Goal: Transaction & Acquisition: Register for event/course

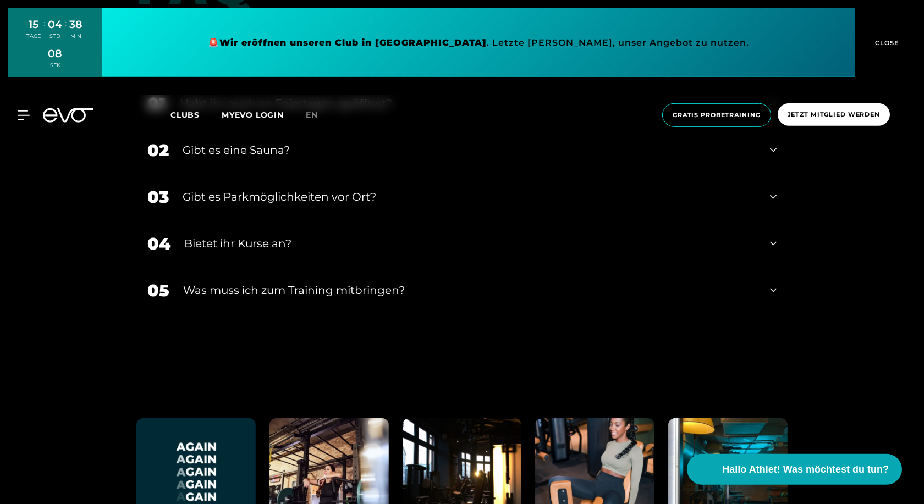
scroll to position [3701, 0]
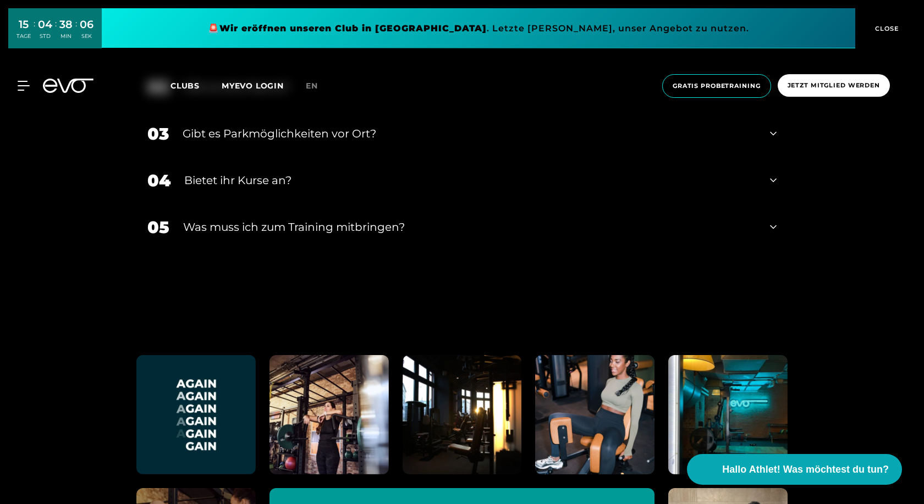
click at [251, 172] on div "Bietet ihr Kurse an?" at bounding box center [470, 180] width 572 height 16
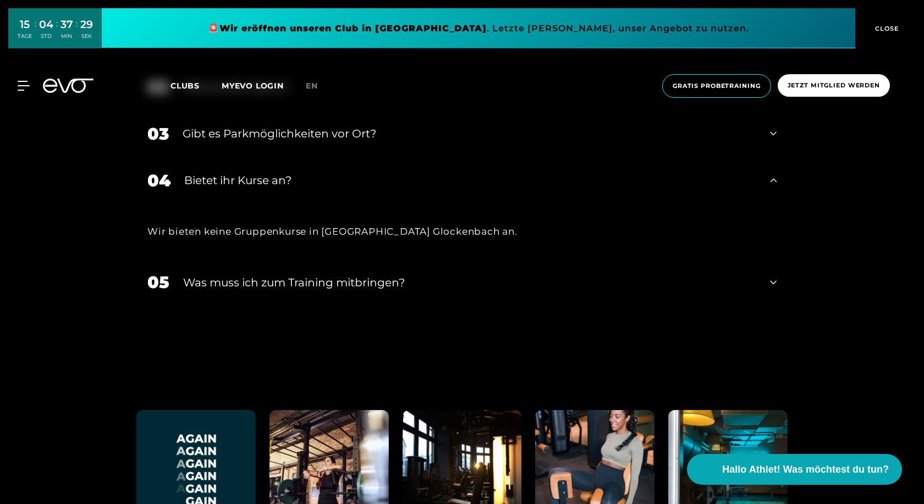
click at [289, 274] on div "Was muss ich zum Training mitbringen?" at bounding box center [469, 282] width 573 height 16
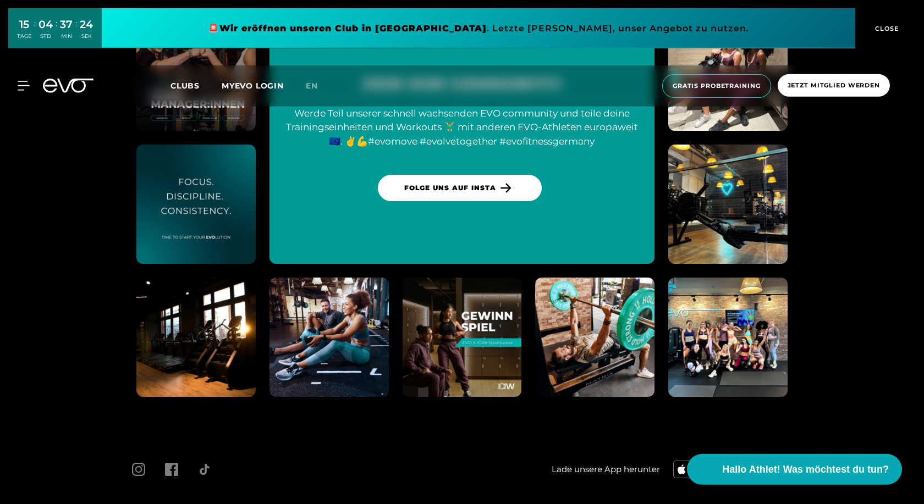
scroll to position [4337, 0]
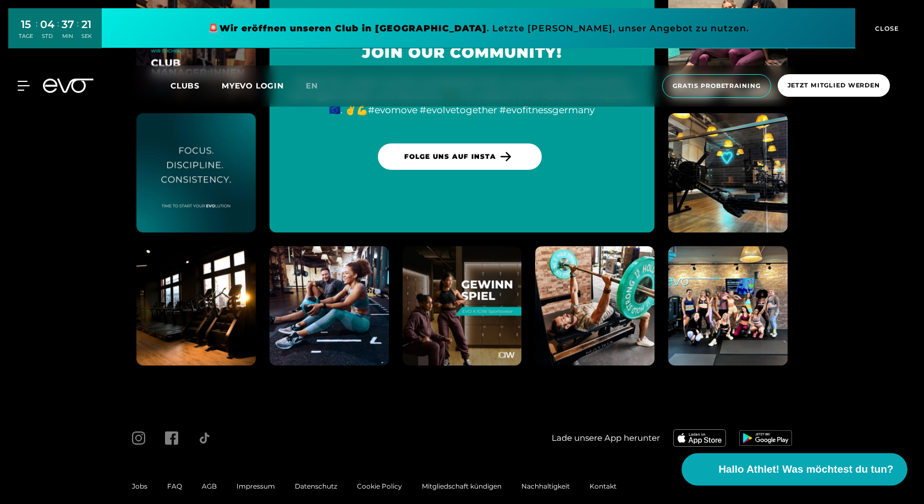
click at [833, 474] on span "Hallo Athlet! Was möchtest du tun?" at bounding box center [806, 469] width 175 height 15
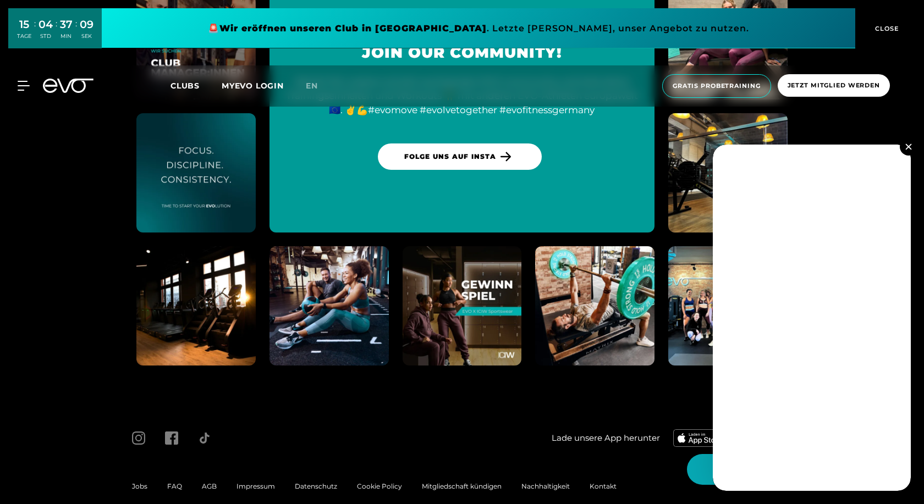
click at [906, 146] on img at bounding box center [908, 146] width 6 height 6
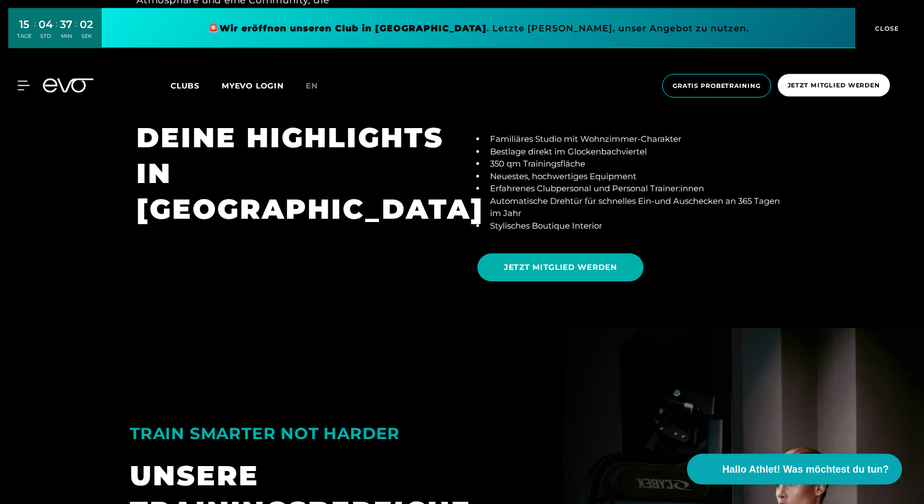
scroll to position [2150, 0]
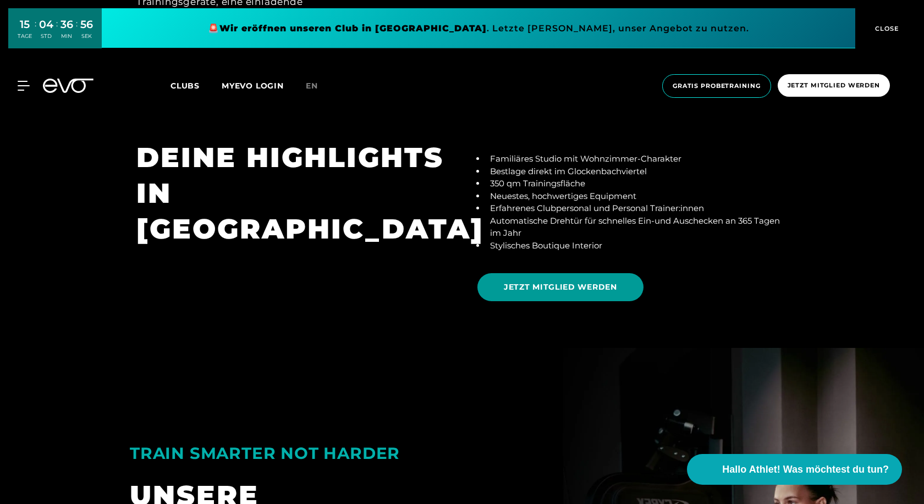
click at [551, 281] on span "JETZT MITGLIED WERDEN" at bounding box center [560, 287] width 113 height 12
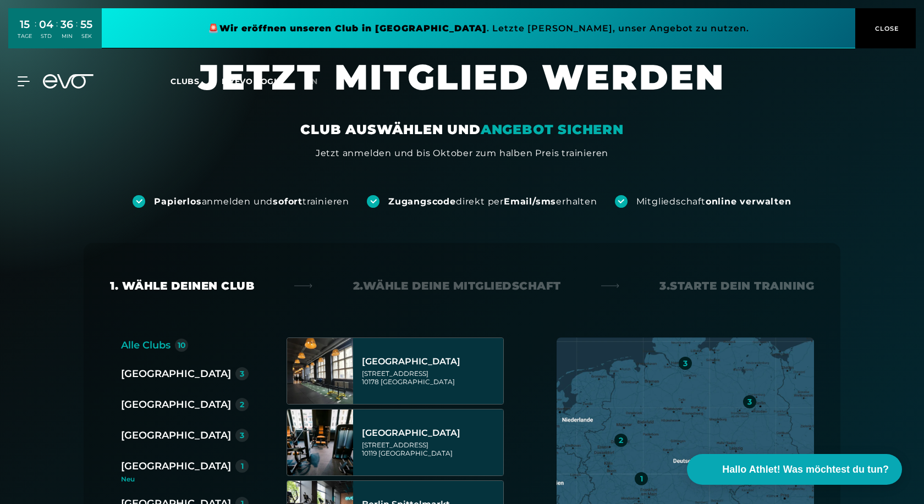
scroll to position [168, 0]
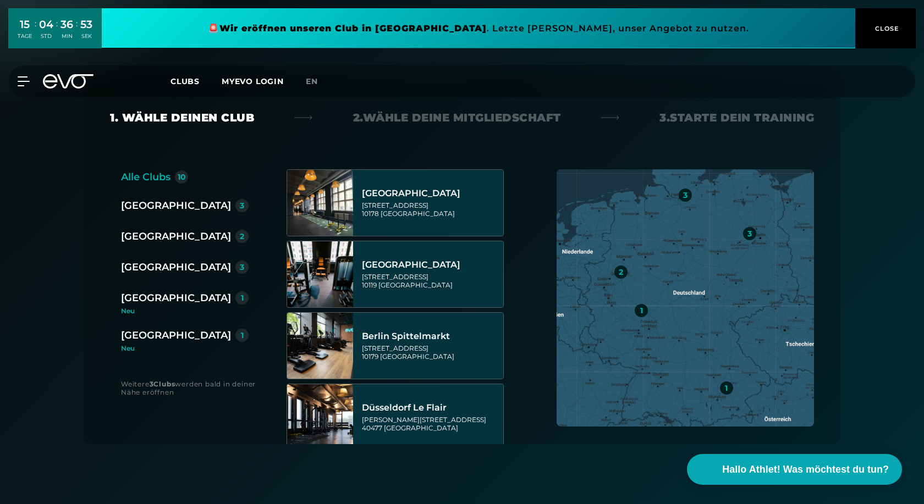
click at [145, 294] on div "[GEOGRAPHIC_DATA]" at bounding box center [176, 297] width 110 height 15
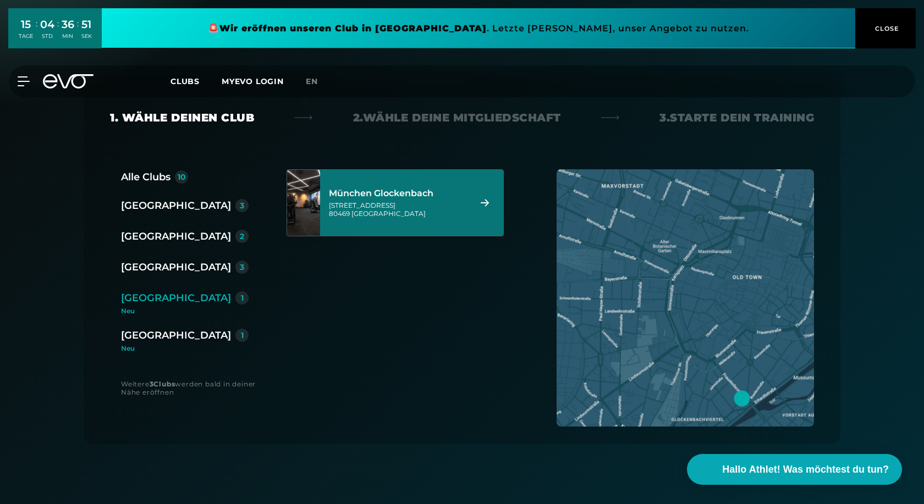
click at [373, 214] on div "Baaderstraße 80 80469 München" at bounding box center [398, 209] width 138 height 16
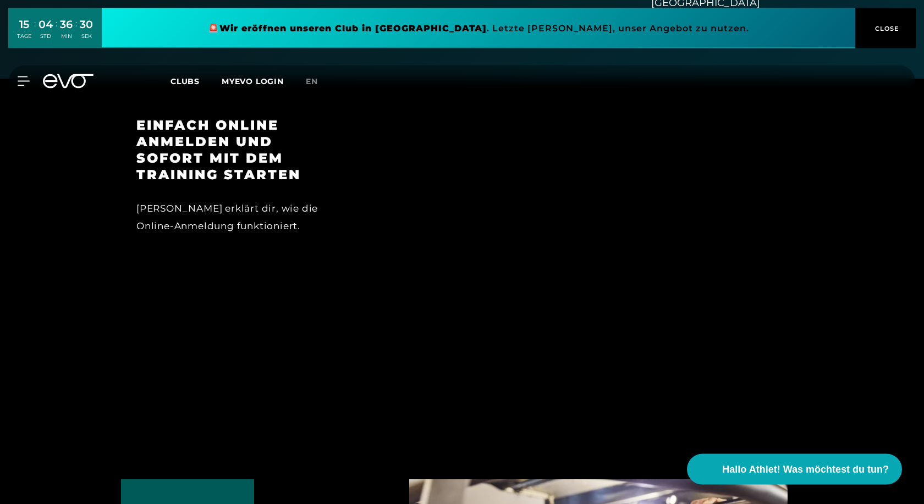
scroll to position [972, 0]
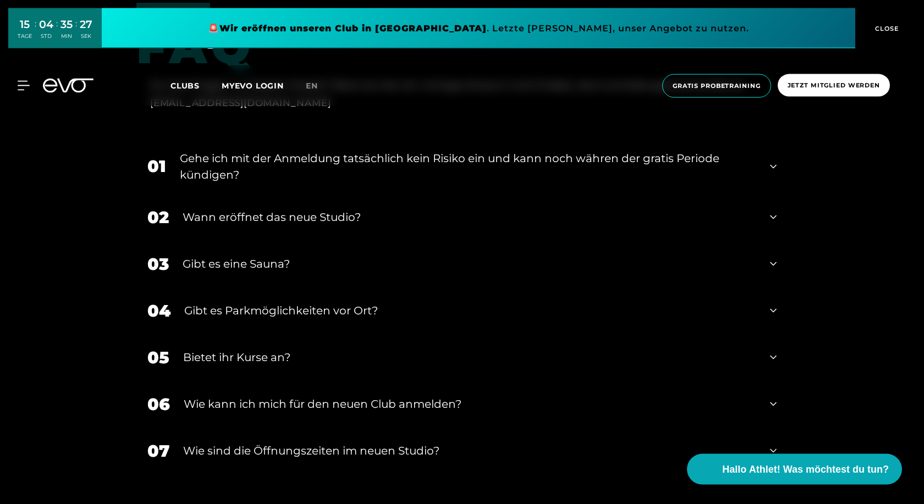
scroll to position [2411, 0]
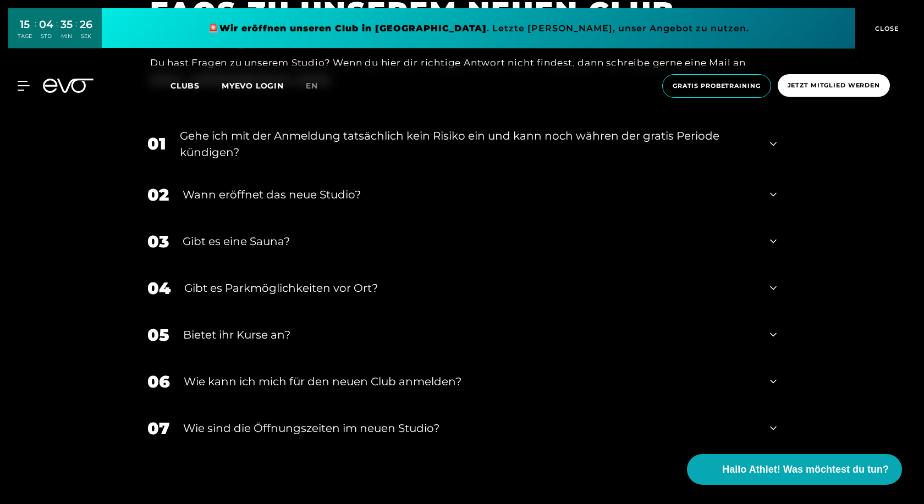
click at [339, 186] on div "Wann eröffnet das neue Studio?" at bounding box center [469, 194] width 573 height 16
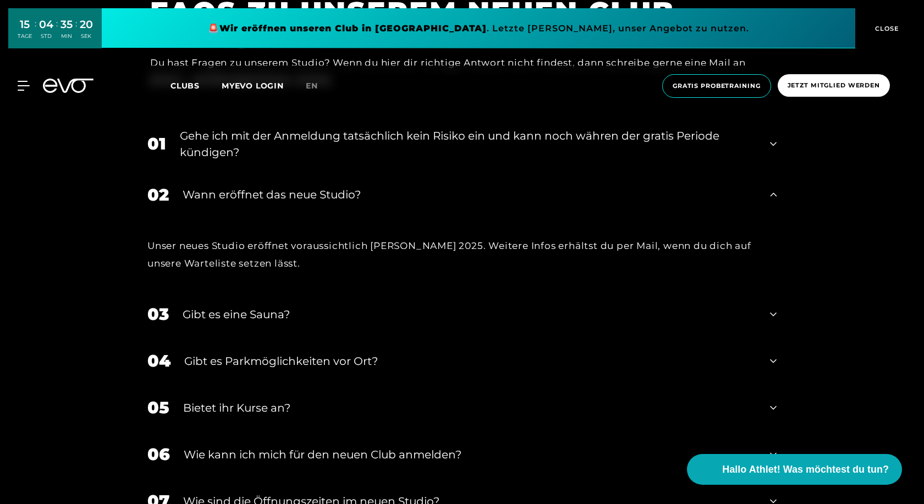
scroll to position [2467, 0]
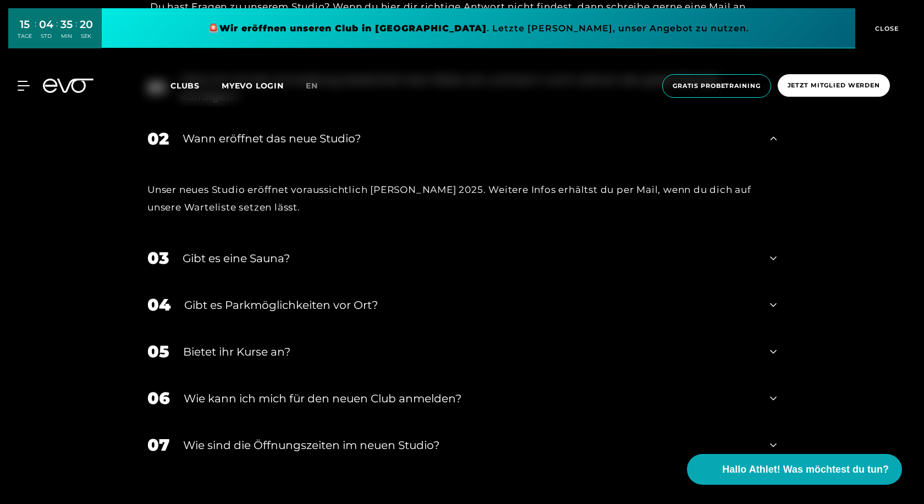
click at [285, 250] on div "Gibt es eine Sauna?" at bounding box center [469, 258] width 573 height 16
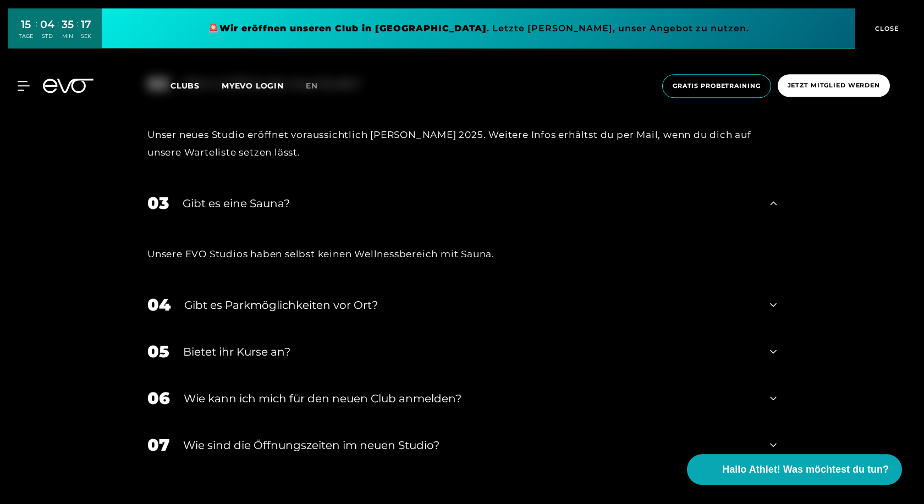
scroll to position [2524, 0]
click at [317, 296] on div "Gibt es Parkmöglichkeiten vor Ort?" at bounding box center [470, 304] width 572 height 16
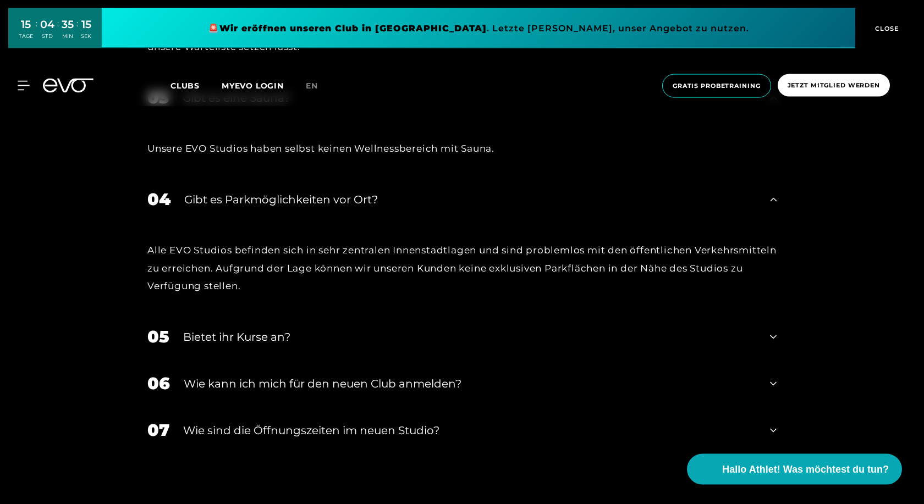
scroll to position [2636, 0]
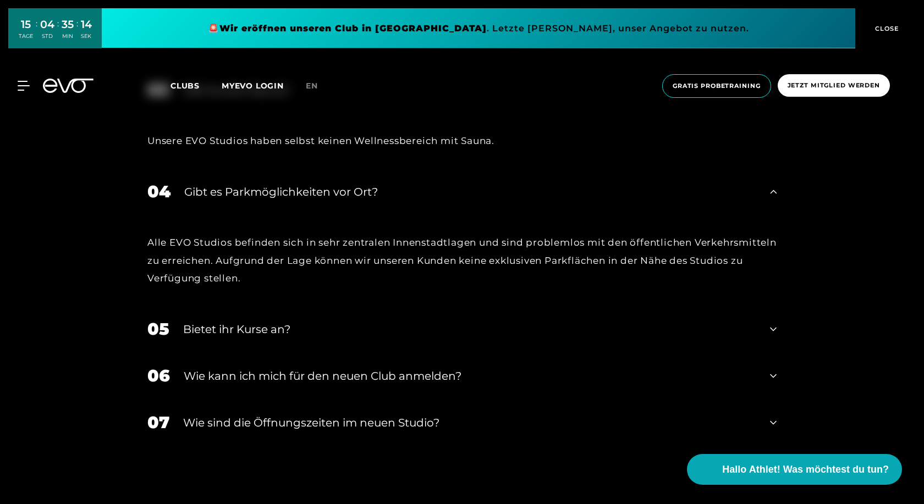
click at [274, 321] on div "Bietet ihr Kurse an?" at bounding box center [469, 329] width 573 height 16
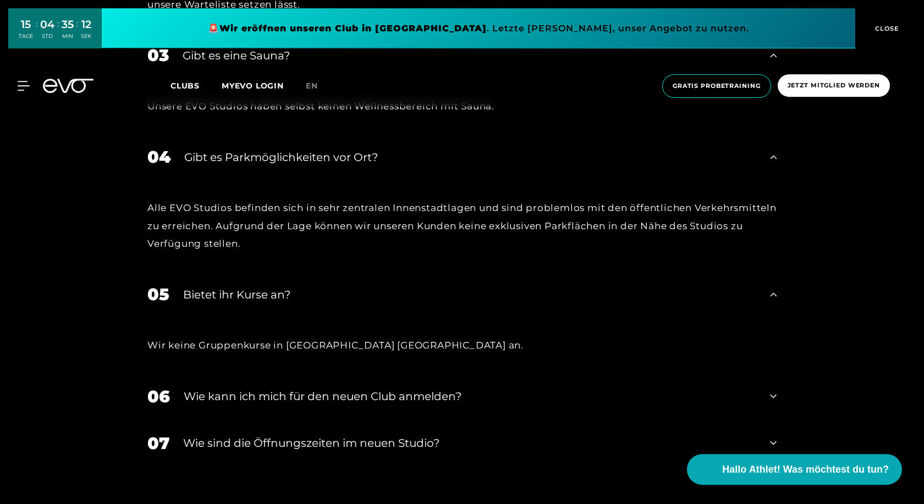
scroll to position [2692, 0]
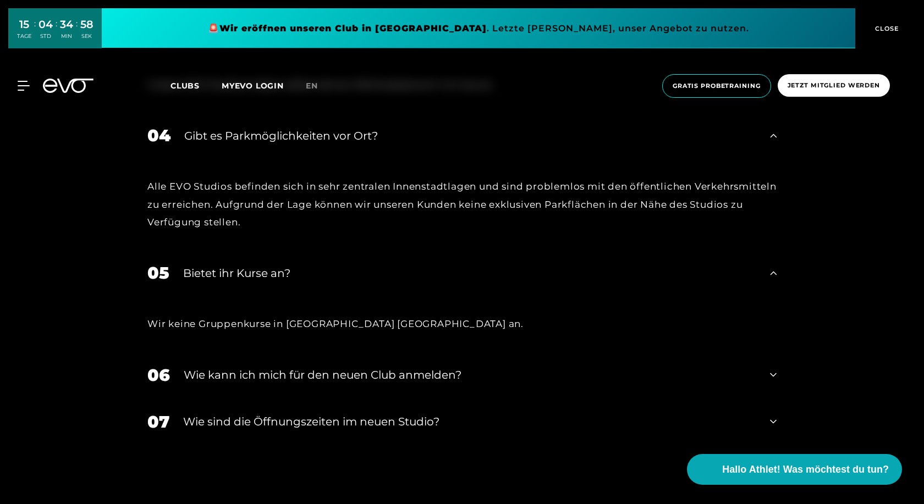
click at [255, 367] on div "Wie kann ich mich für den neuen Club anmelden?" at bounding box center [470, 375] width 572 height 16
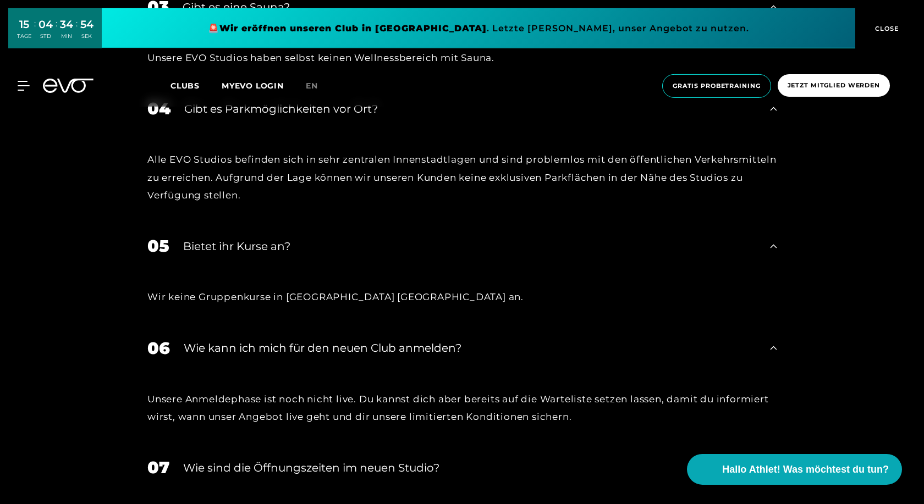
scroll to position [2748, 0]
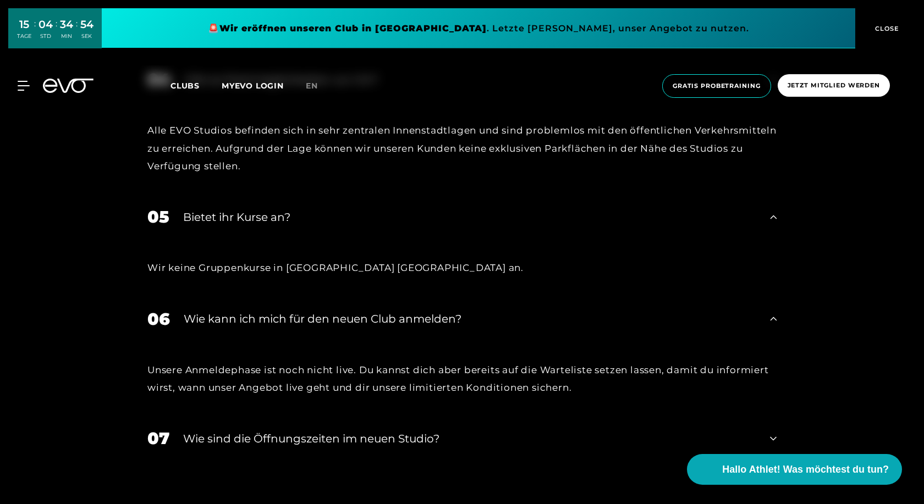
click at [404, 430] on div "​Wie sind die Öffnungszeiten im neuen Studio?" at bounding box center [469, 438] width 573 height 16
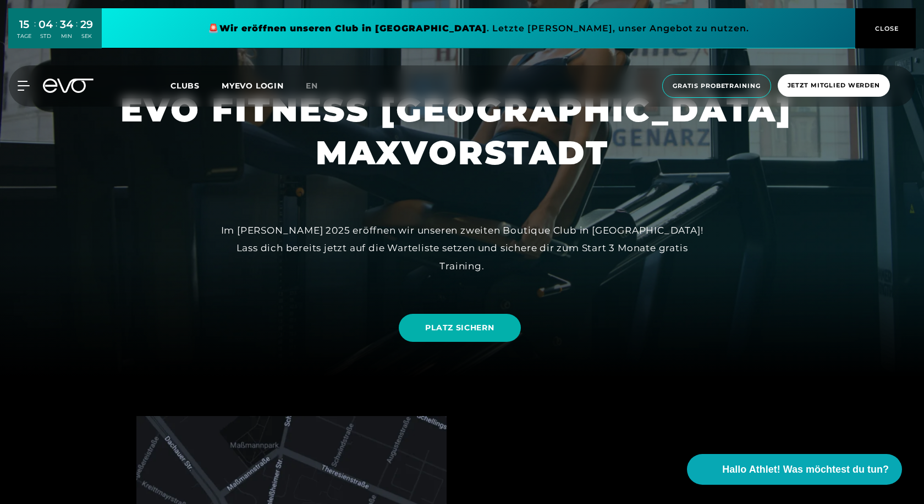
scroll to position [0, 0]
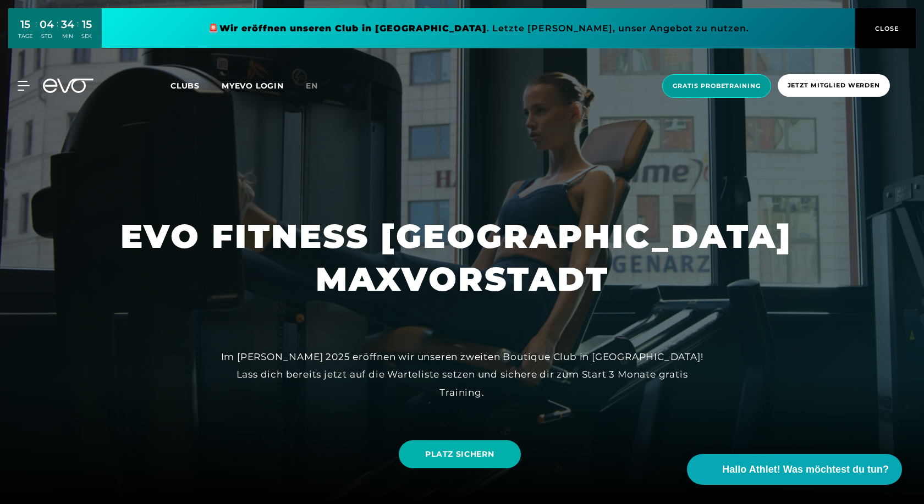
click at [705, 90] on span "Gratis Probetraining" at bounding box center [716, 85] width 88 height 9
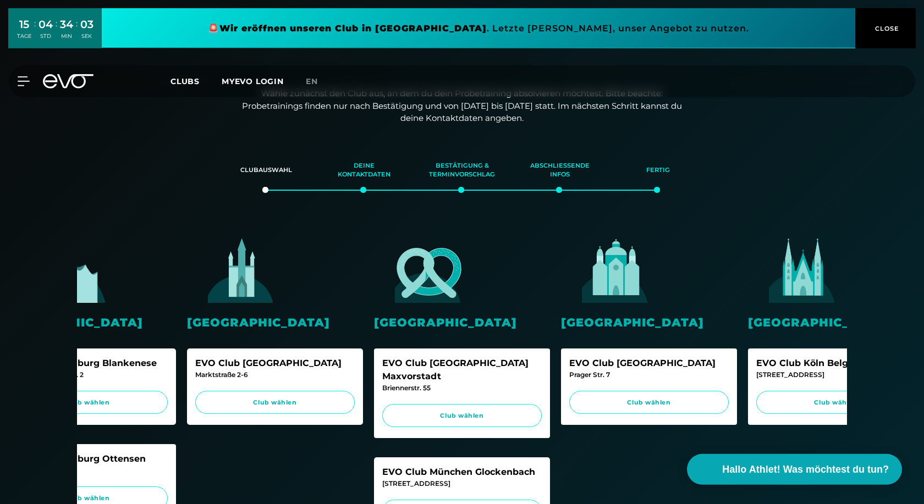
scroll to position [56, 0]
